Goal: Task Accomplishment & Management: Use online tool/utility

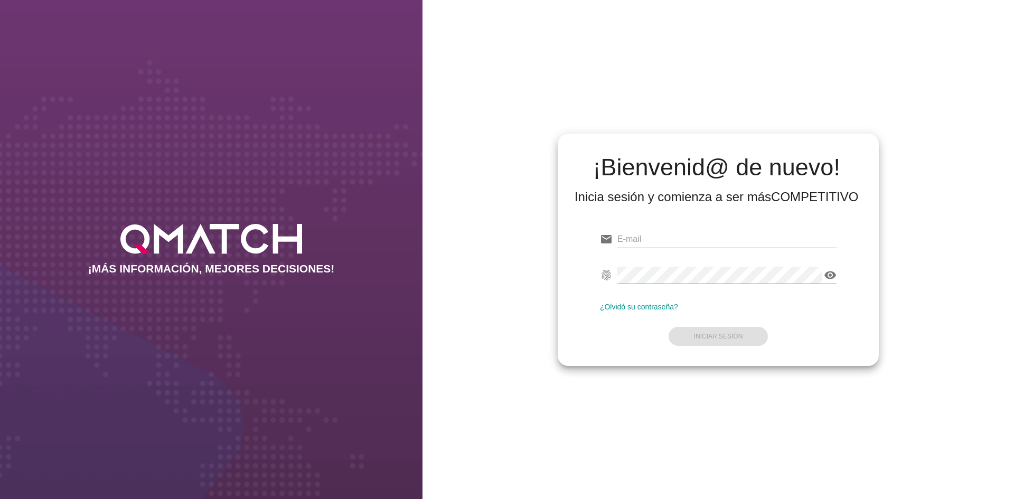
type input "[EMAIL_ADDRESS][DOMAIN_NAME]"
click at [791, 317] on form "email [EMAIL_ADDRESS][DOMAIN_NAME] Correo no válido fingerprint visibility Cont…" at bounding box center [718, 286] width 237 height 125
click at [737, 337] on strong "Iniciar Sesión" at bounding box center [718, 336] width 49 height 7
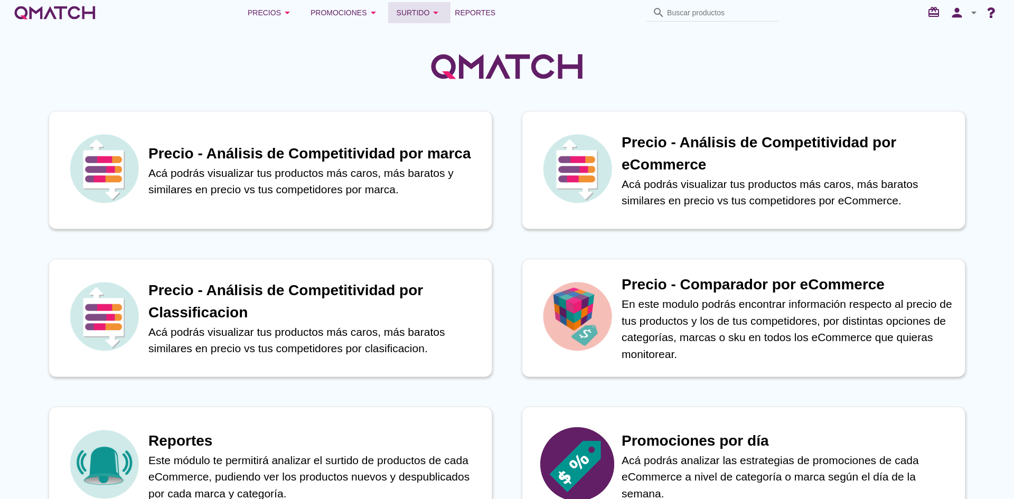
click at [420, 7] on div "Surtido arrow_drop_down" at bounding box center [419, 12] width 46 height 13
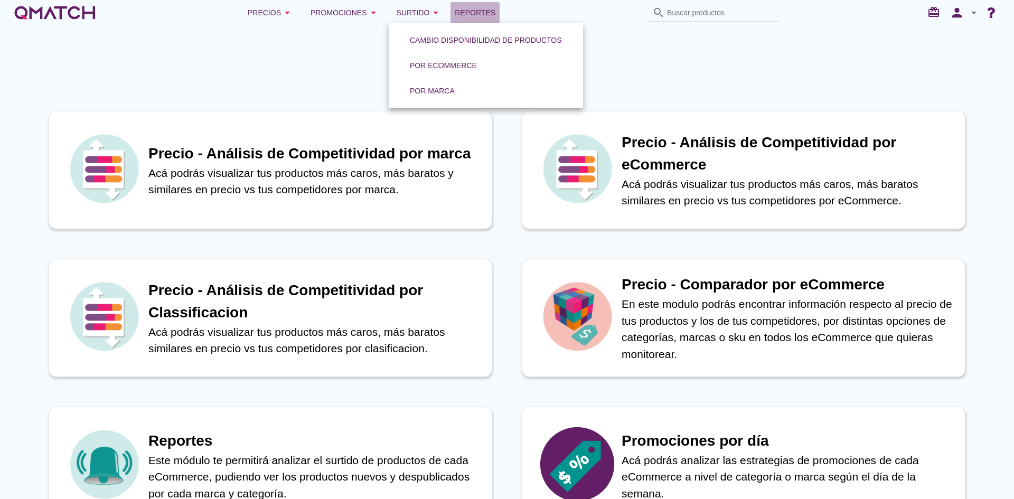
click at [486, 9] on span "Reportes" at bounding box center [475, 12] width 41 height 13
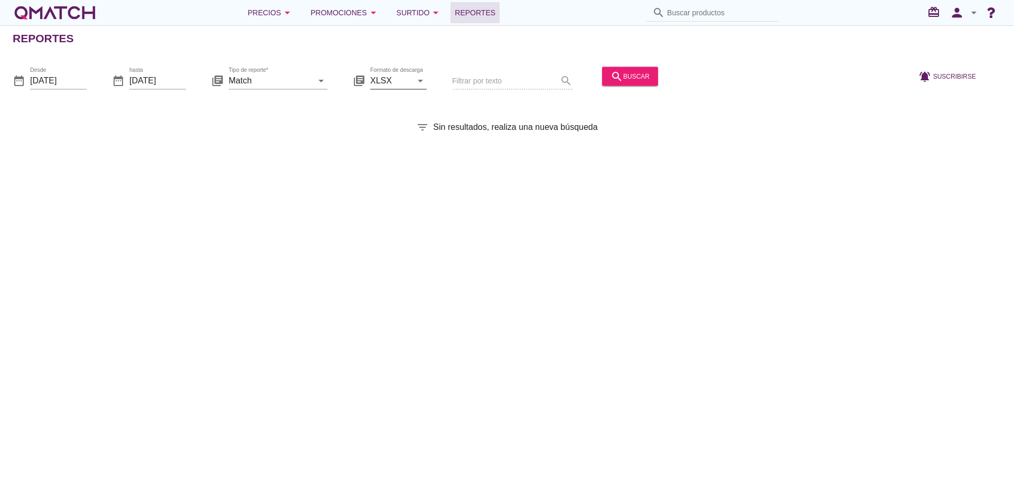
click at [382, 73] on input "XLSX" at bounding box center [391, 80] width 42 height 17
click at [495, 141] on div "Reportes date_range Desde [DATE] date_range hasta [DATE] library_books Tipo de …" at bounding box center [507, 262] width 1014 height 474
click at [308, 81] on input "Match" at bounding box center [271, 80] width 84 height 17
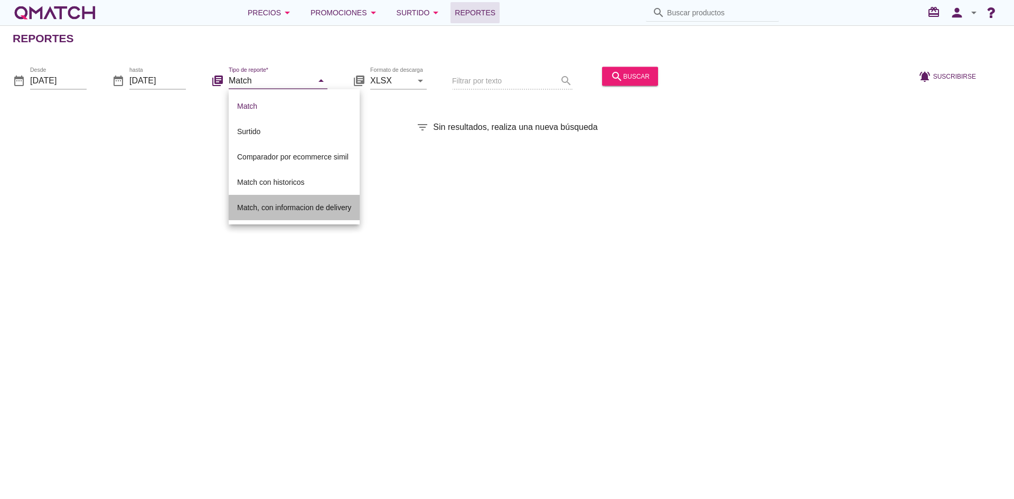
click at [277, 196] on div "Match, con informacion de delivery" at bounding box center [294, 207] width 114 height 25
type input "Match, con informacion de delivery"
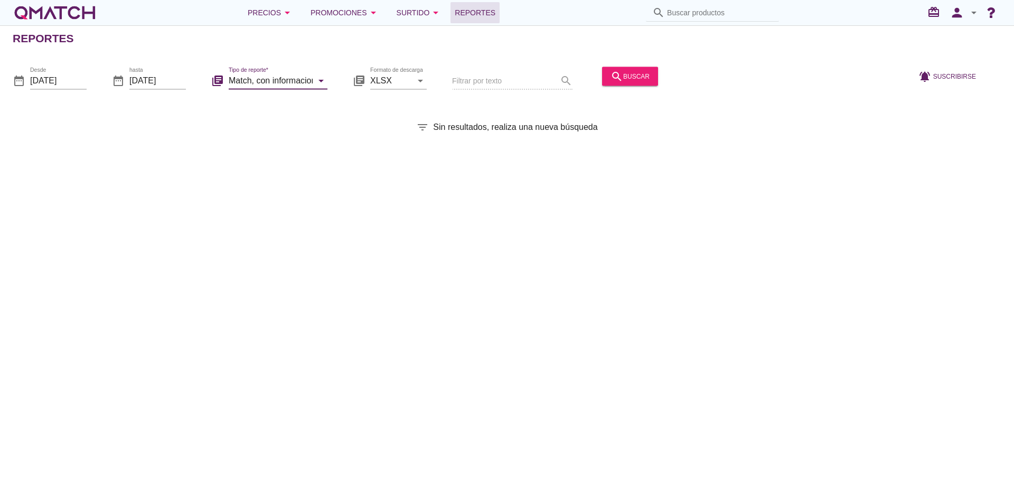
click at [634, 59] on div "date_range Desde [DATE] date_range hasta [DATE] library_books Tipo de reporte* …" at bounding box center [507, 77] width 1014 height 44
click at [634, 73] on div "search buscar" at bounding box center [629, 76] width 39 height 13
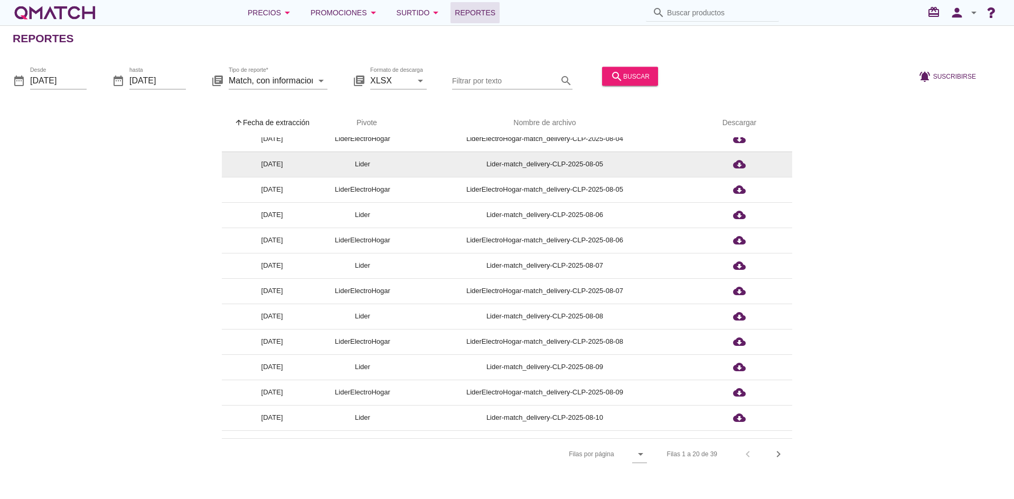
scroll to position [206, 0]
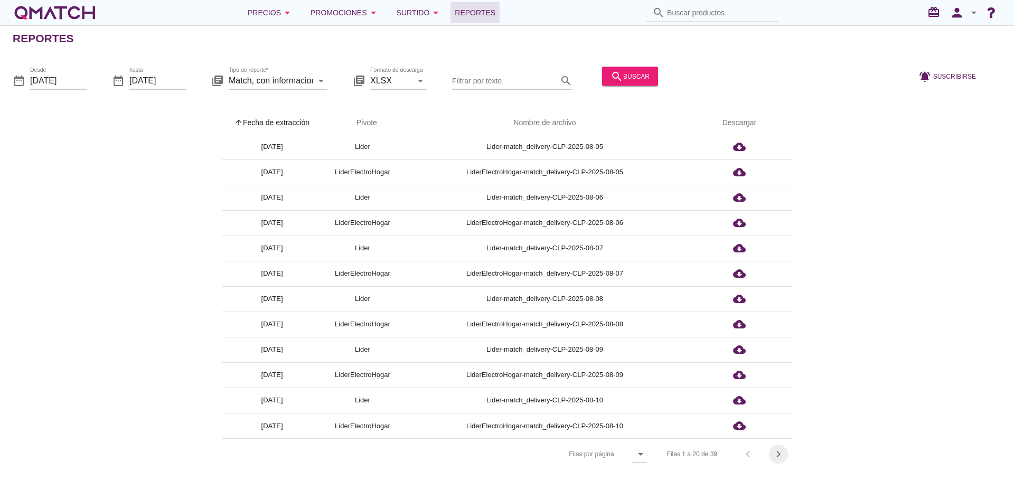
click at [772, 455] on icon "chevron_right" at bounding box center [778, 454] width 13 height 13
click at [776, 453] on div "Filas 21 a 39 de 39 chevron_left chevron_right" at bounding box center [720, 453] width 141 height 25
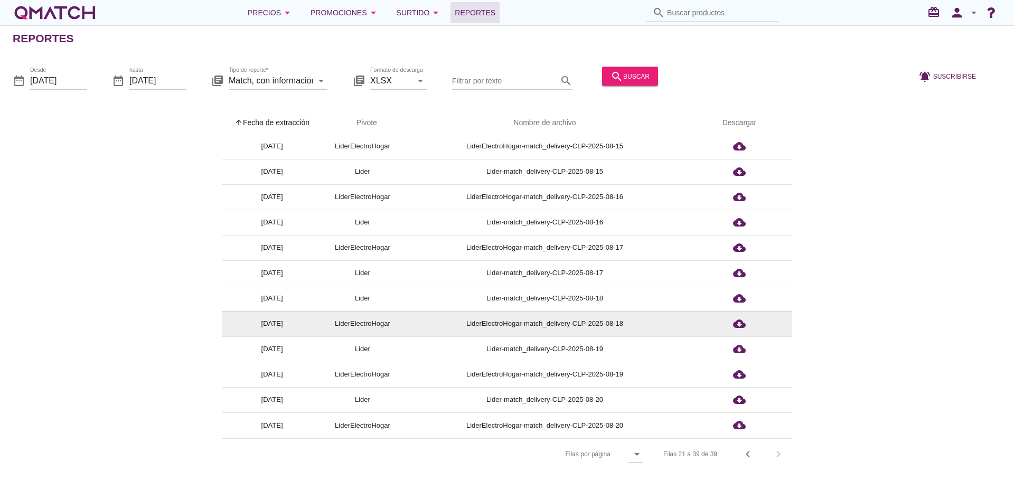
scroll to position [181, 0]
